Goal: Task Accomplishment & Management: Use online tool/utility

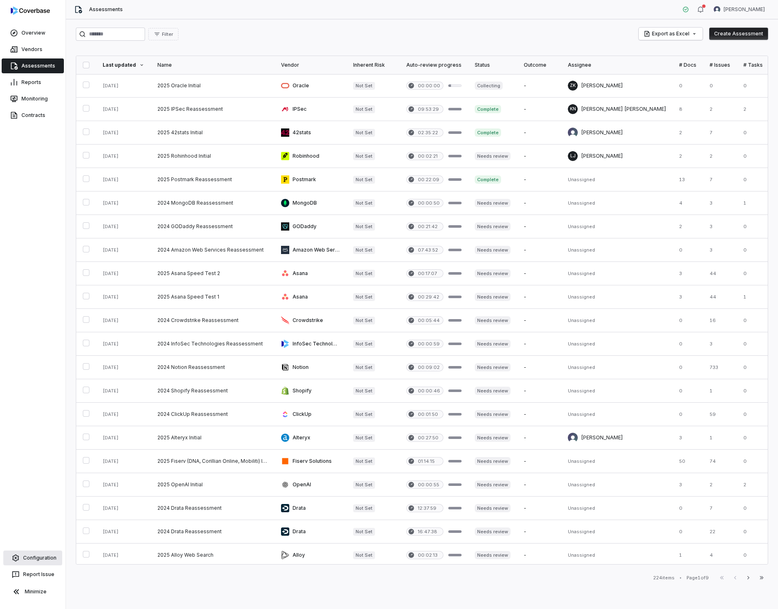
click at [36, 561] on link "Configuration" at bounding box center [32, 558] width 59 height 15
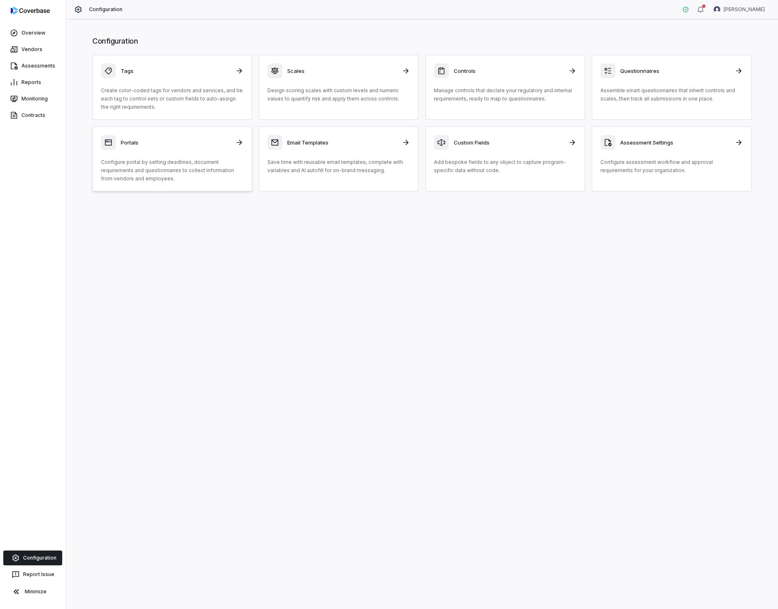
click at [133, 184] on link "Portals Configure portal by setting deadlines, document requirements and questi…" at bounding box center [172, 158] width 160 height 65
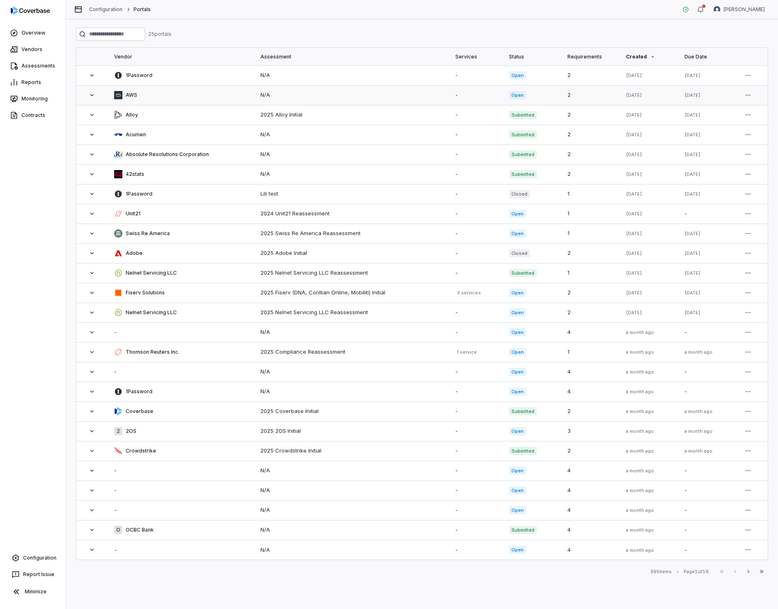
click at [194, 95] on div "AWS" at bounding box center [180, 95] width 133 height 8
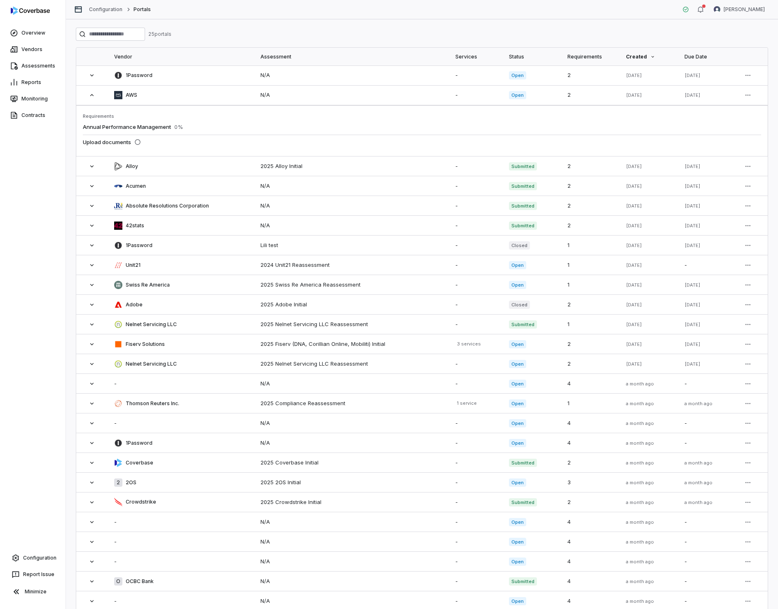
click at [143, 129] on span "Annual Performance Management" at bounding box center [127, 127] width 88 height 7
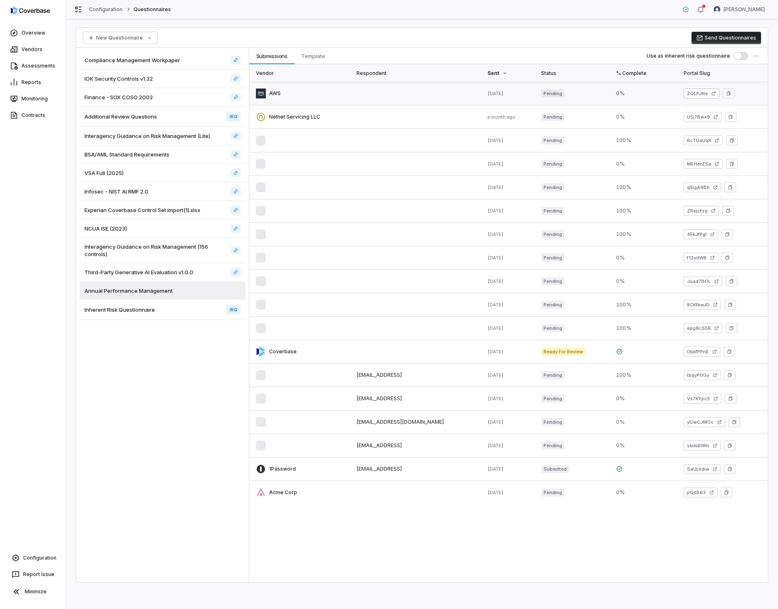
click at [712, 95] on icon at bounding box center [714, 94] width 4 height 4
